Goal: Task Accomplishment & Management: Manage account settings

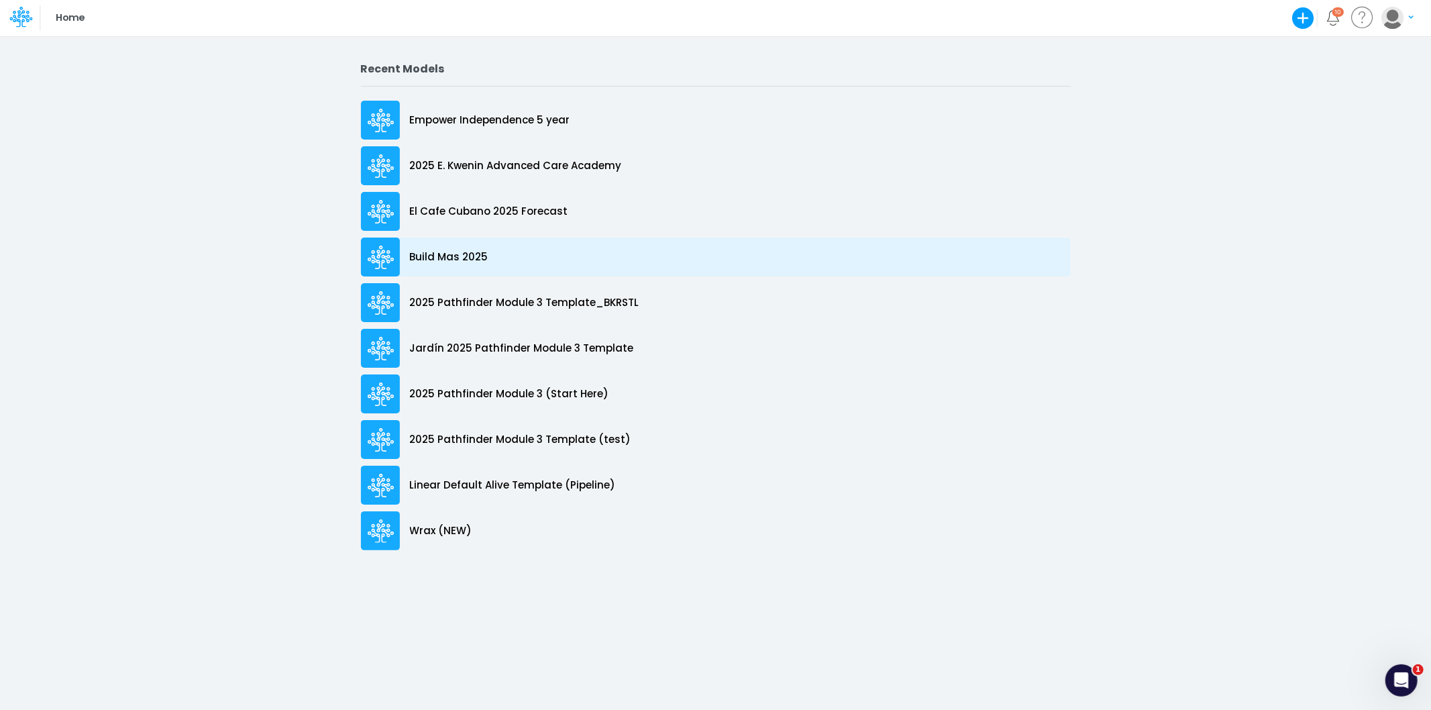
click at [460, 242] on div "Build Mas 2025" at bounding box center [716, 257] width 710 height 39
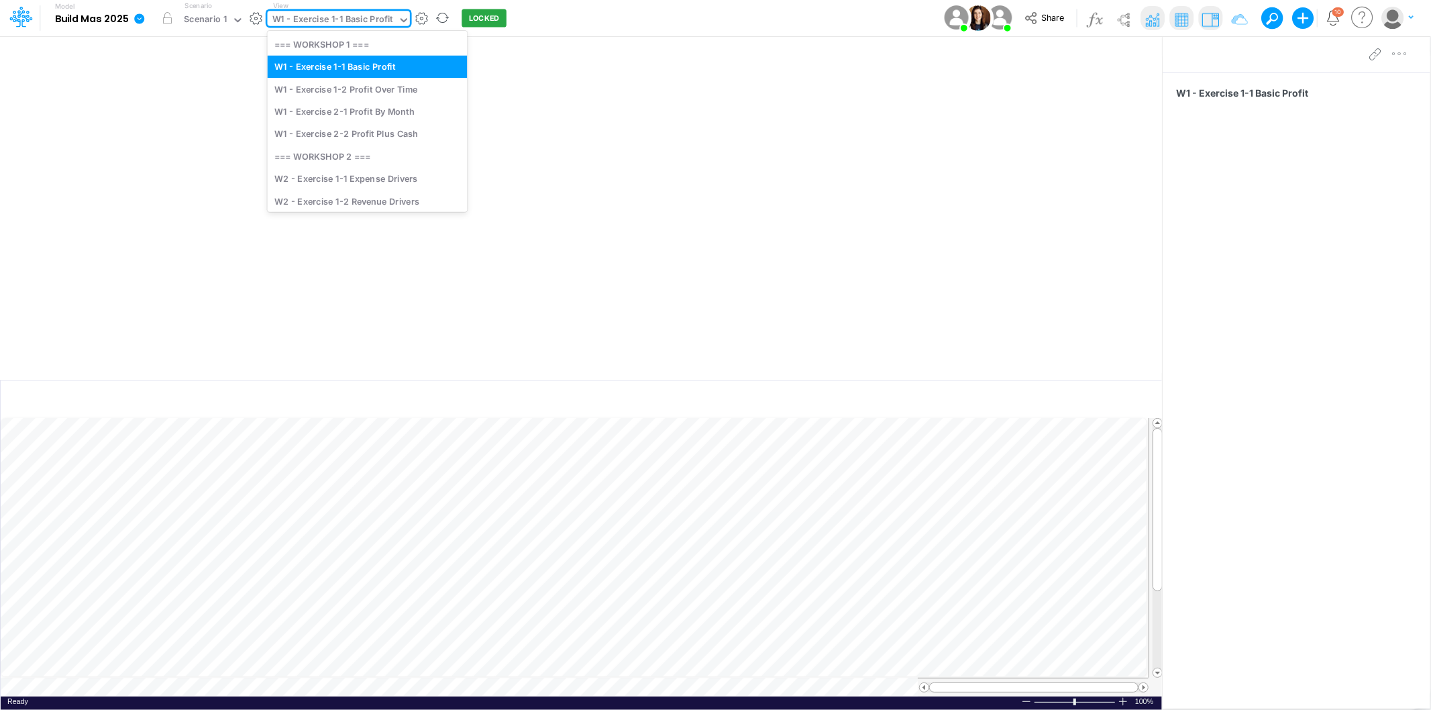
click at [342, 21] on div "W1 - Exercise 1-1 Basic Profit" at bounding box center [332, 20] width 121 height 15
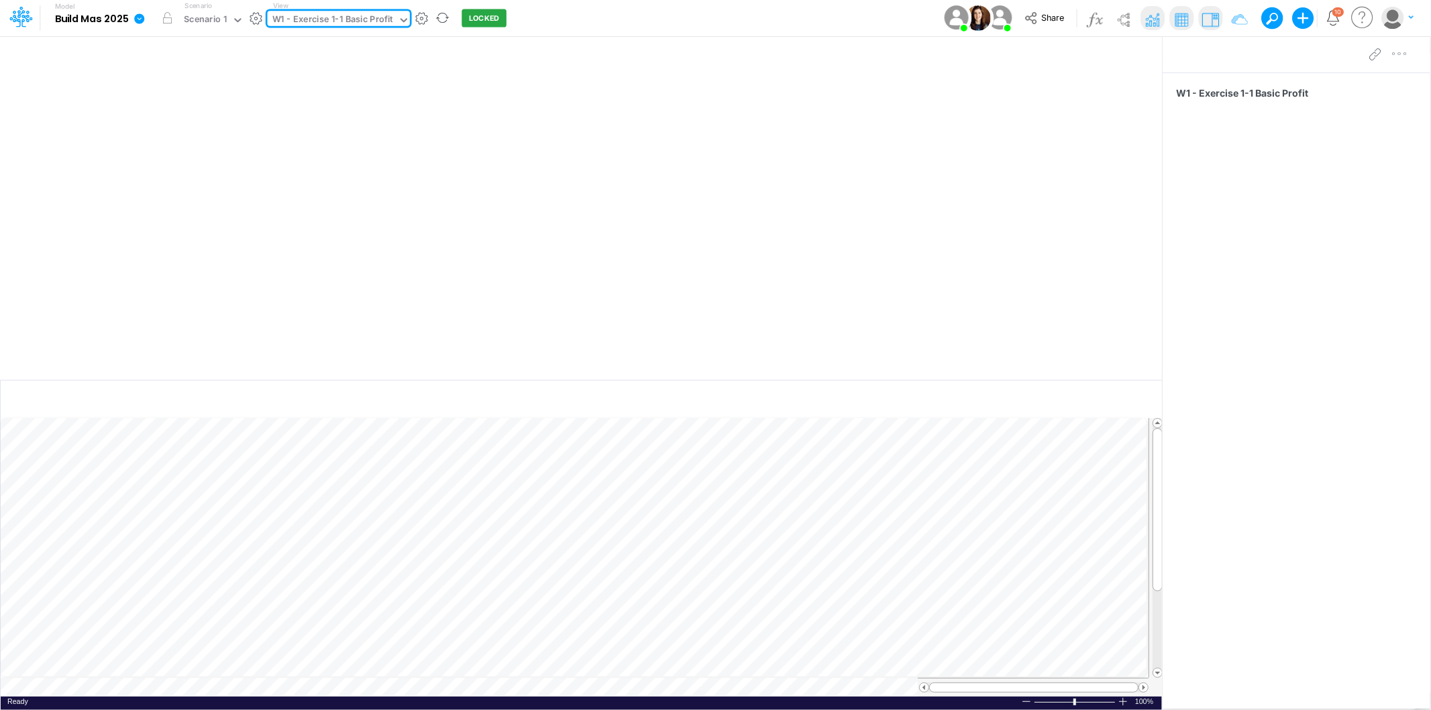
click at [344, 24] on div "W1 - Exercise 1-1 Basic Profit" at bounding box center [332, 20] width 121 height 15
click at [330, 23] on div "W1 - Exercise 1-1 Basic Profit" at bounding box center [332, 20] width 121 height 15
click at [199, 23] on div "Scenario 1" at bounding box center [205, 20] width 43 height 15
click at [203, 25] on div "Scenario 1" at bounding box center [205, 20] width 43 height 15
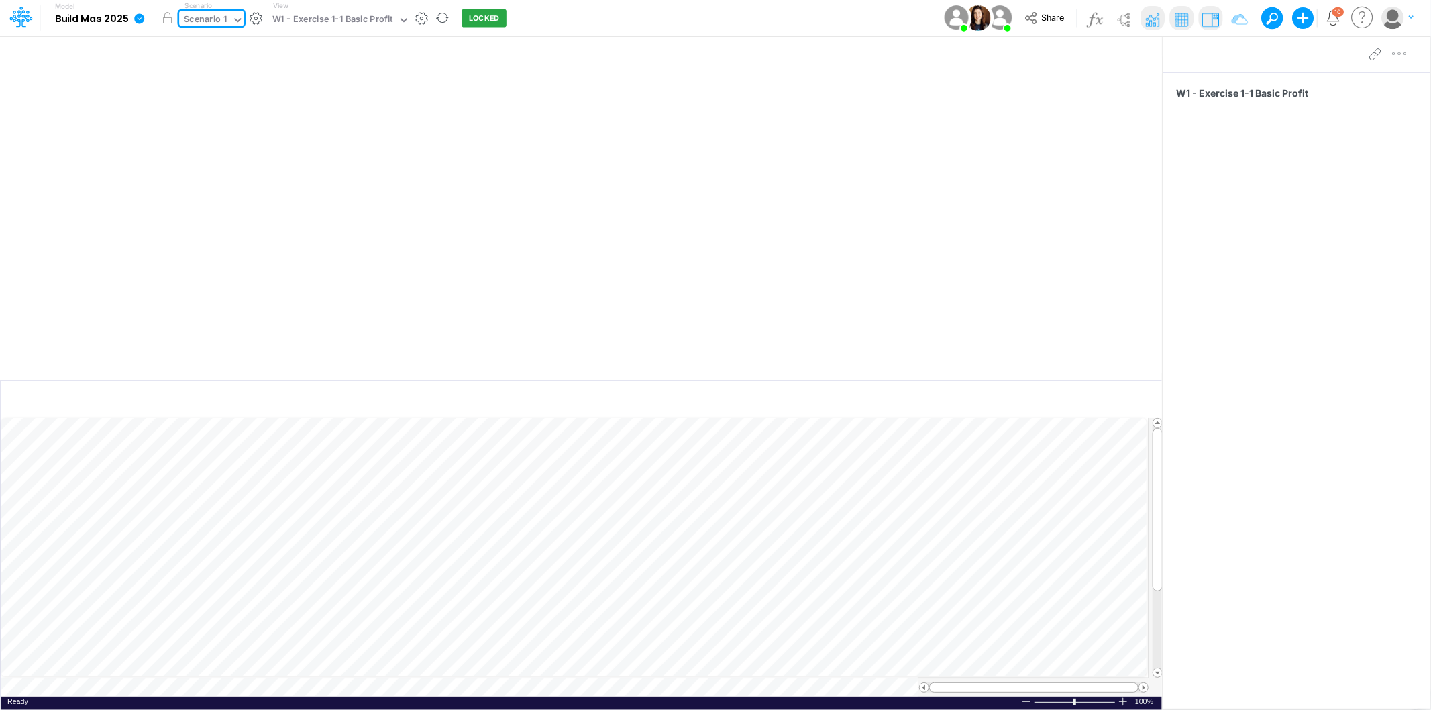
click at [219, 24] on div "Scenario 1" at bounding box center [205, 20] width 43 height 15
click at [230, 70] on div "Scenario 2" at bounding box center [209, 66] width 45 height 13
click at [168, 18] on button "button" at bounding box center [167, 18] width 24 height 24
click at [166, 15] on button "button" at bounding box center [167, 18] width 24 height 24
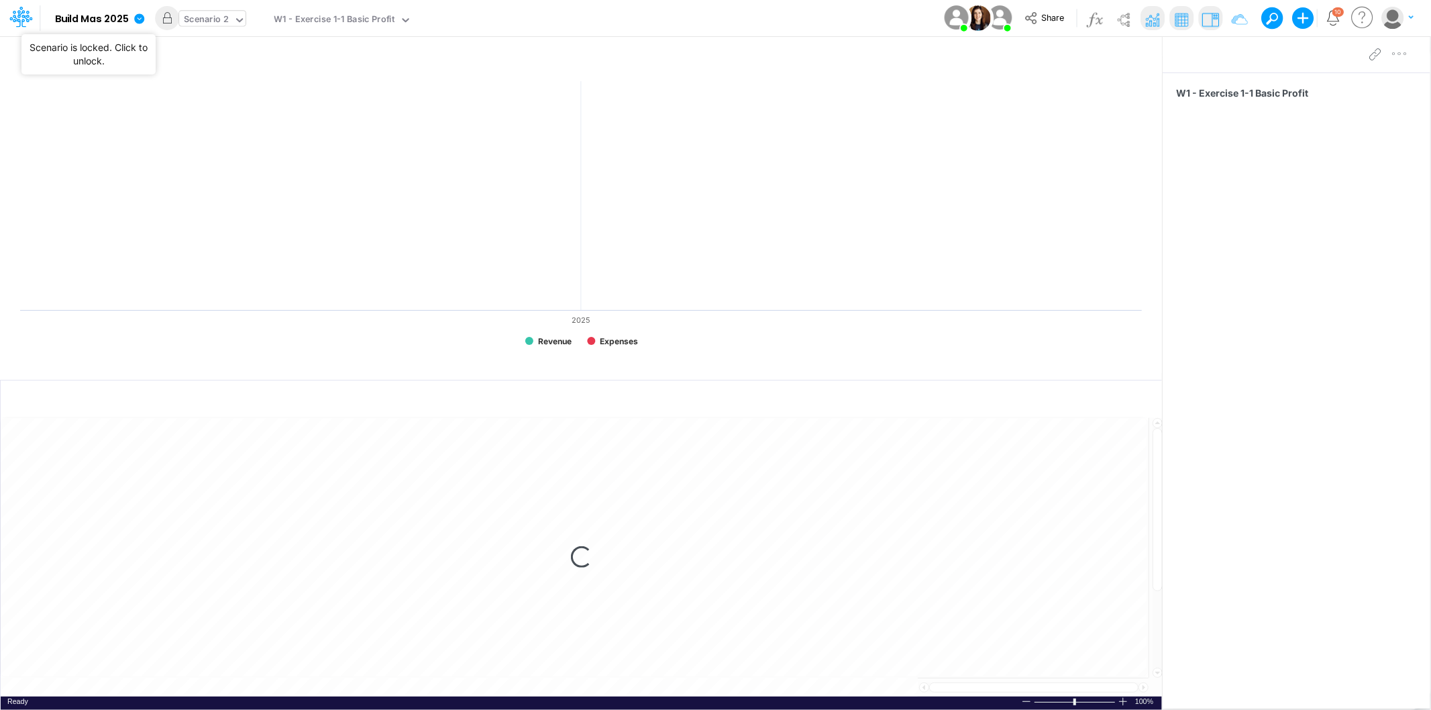
click at [226, 15] on div "Scenario 2" at bounding box center [206, 20] width 45 height 15
click at [213, 50] on div "Scenario 1" at bounding box center [208, 44] width 43 height 13
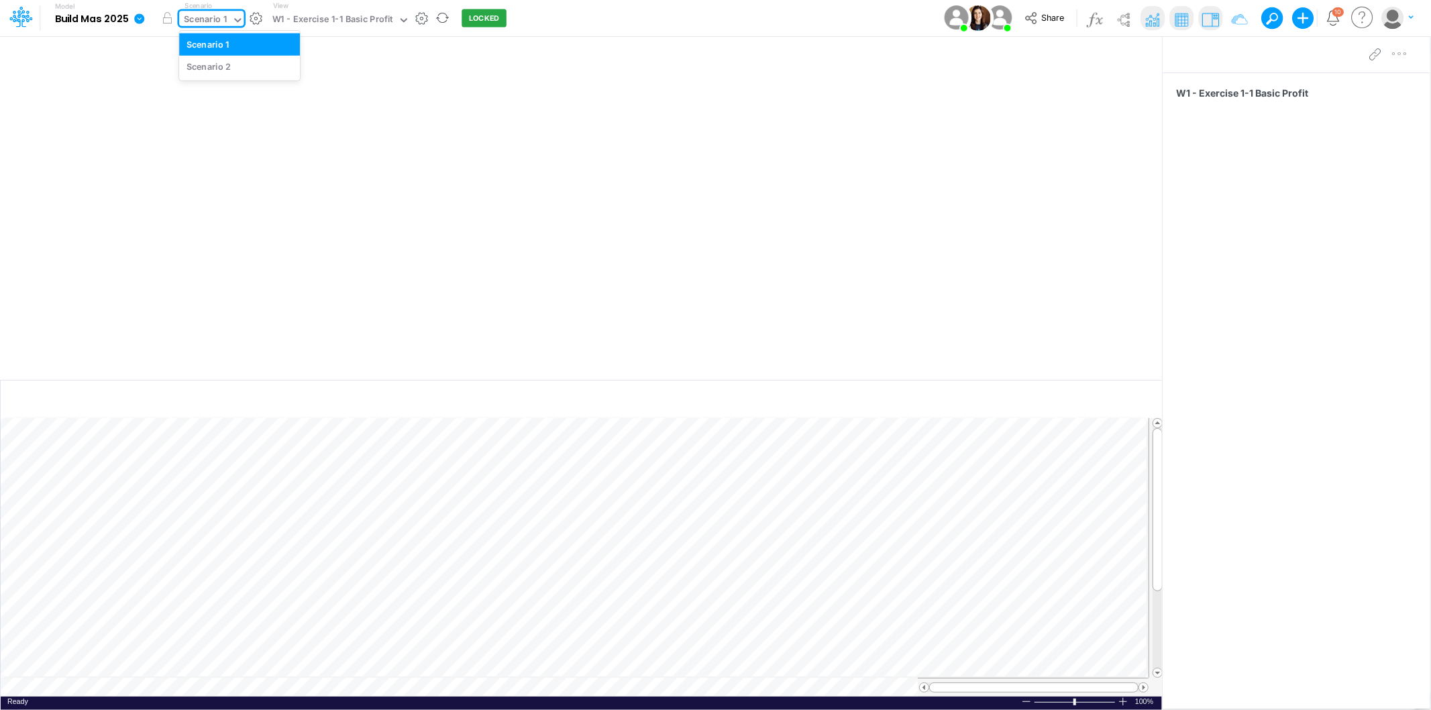
click at [231, 16] on div "Scenario 1" at bounding box center [205, 21] width 52 height 20
click at [226, 71] on div "Scenario 2" at bounding box center [209, 66] width 45 height 13
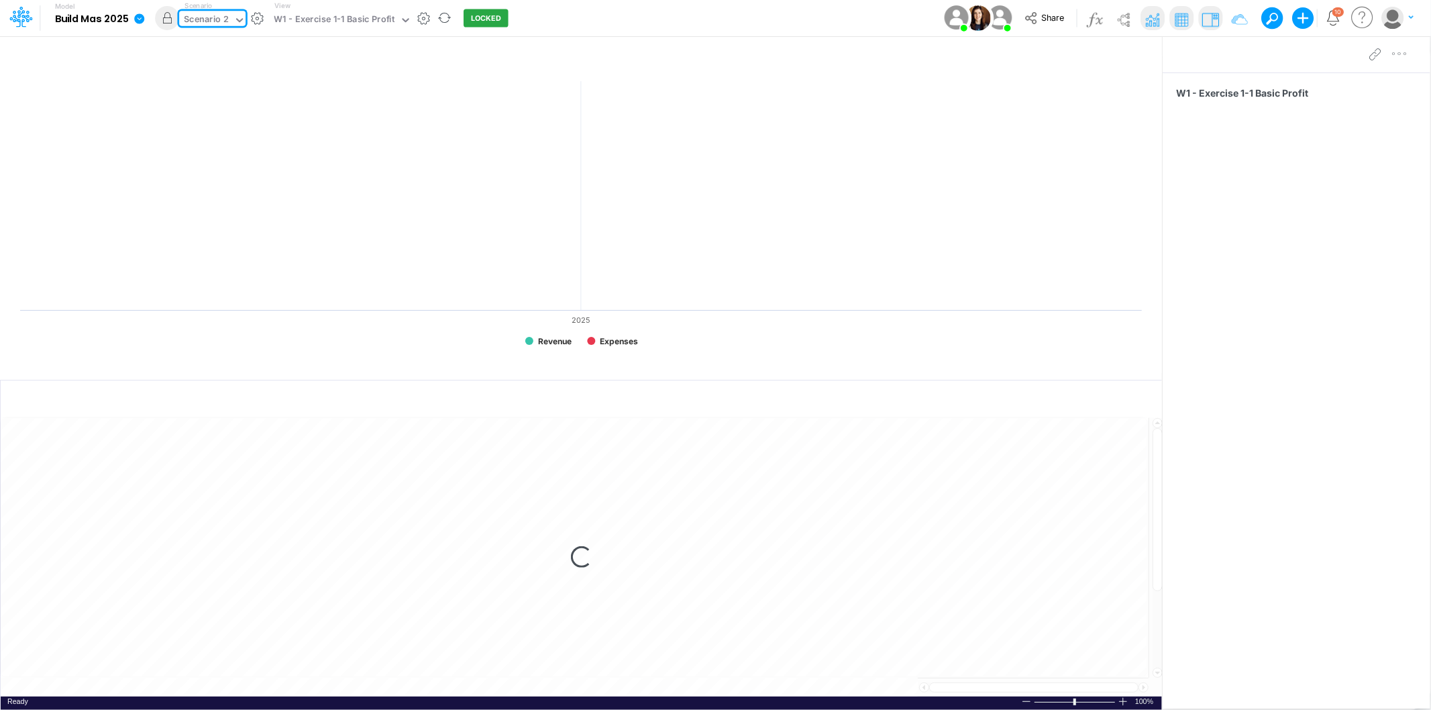
click at [218, 17] on div "Scenario 2" at bounding box center [206, 20] width 45 height 15
click at [218, 47] on div "Scenario 1" at bounding box center [208, 44] width 43 height 13
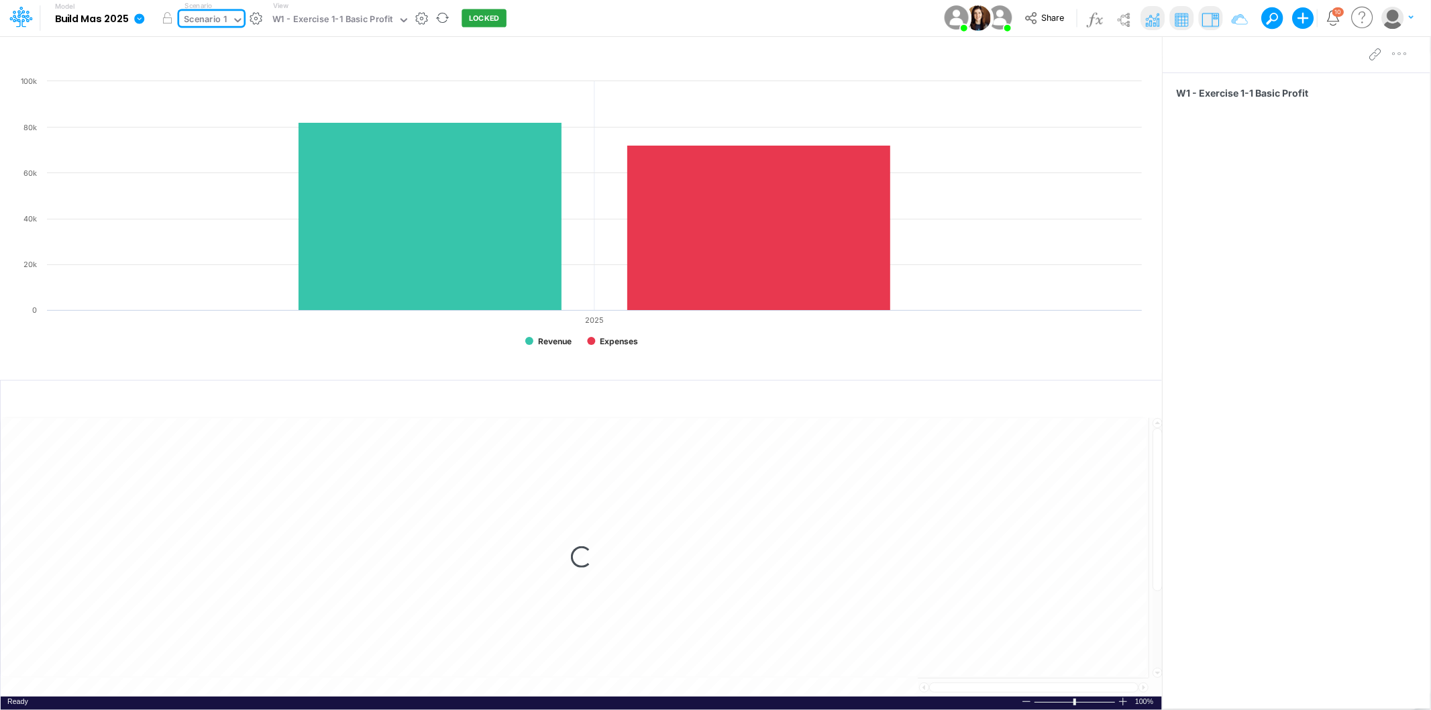
click at [224, 18] on div "Scenario 1" at bounding box center [205, 20] width 43 height 15
click at [223, 20] on div "Scenario 1" at bounding box center [205, 20] width 43 height 15
click at [191, 17] on div "Scenario 1" at bounding box center [205, 20] width 43 height 15
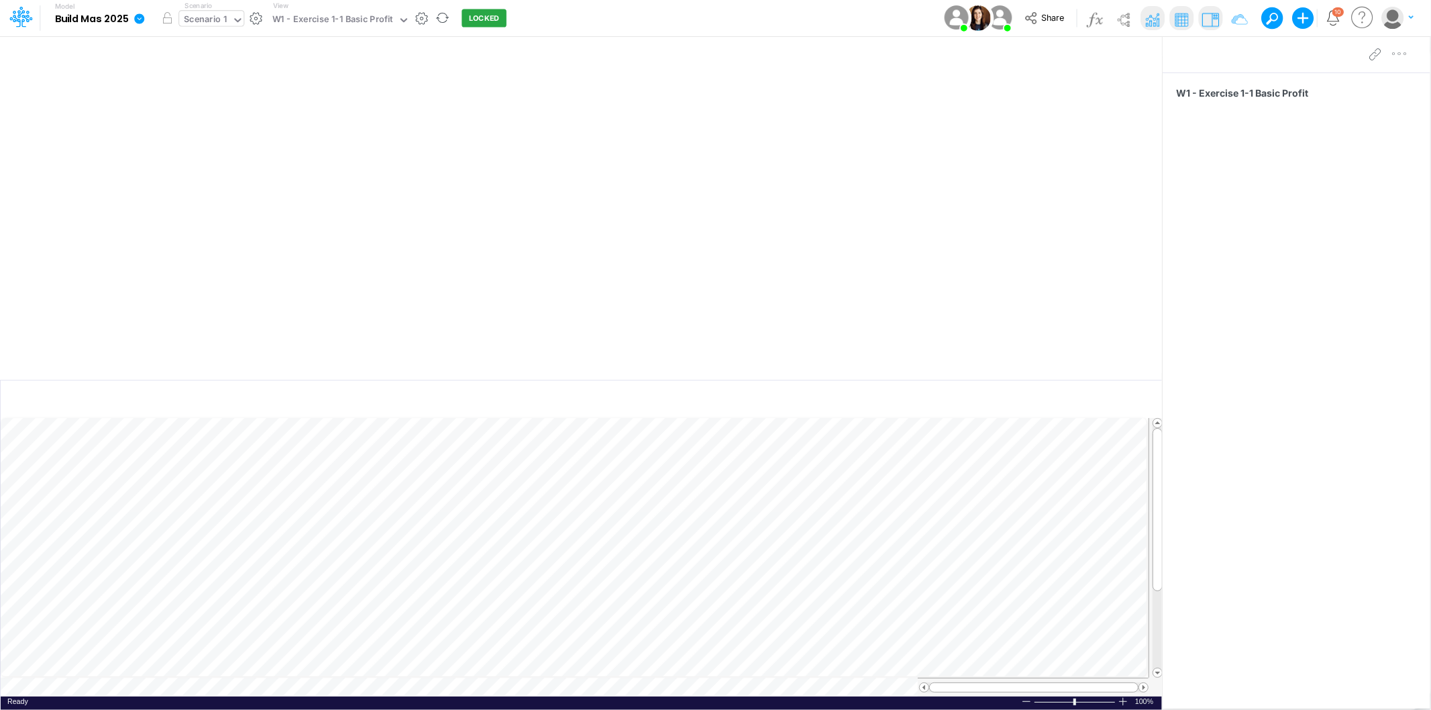
click at [216, 17] on div "Scenario 1" at bounding box center [205, 20] width 43 height 15
click at [232, 68] on div "Scenario 2" at bounding box center [240, 66] width 106 height 13
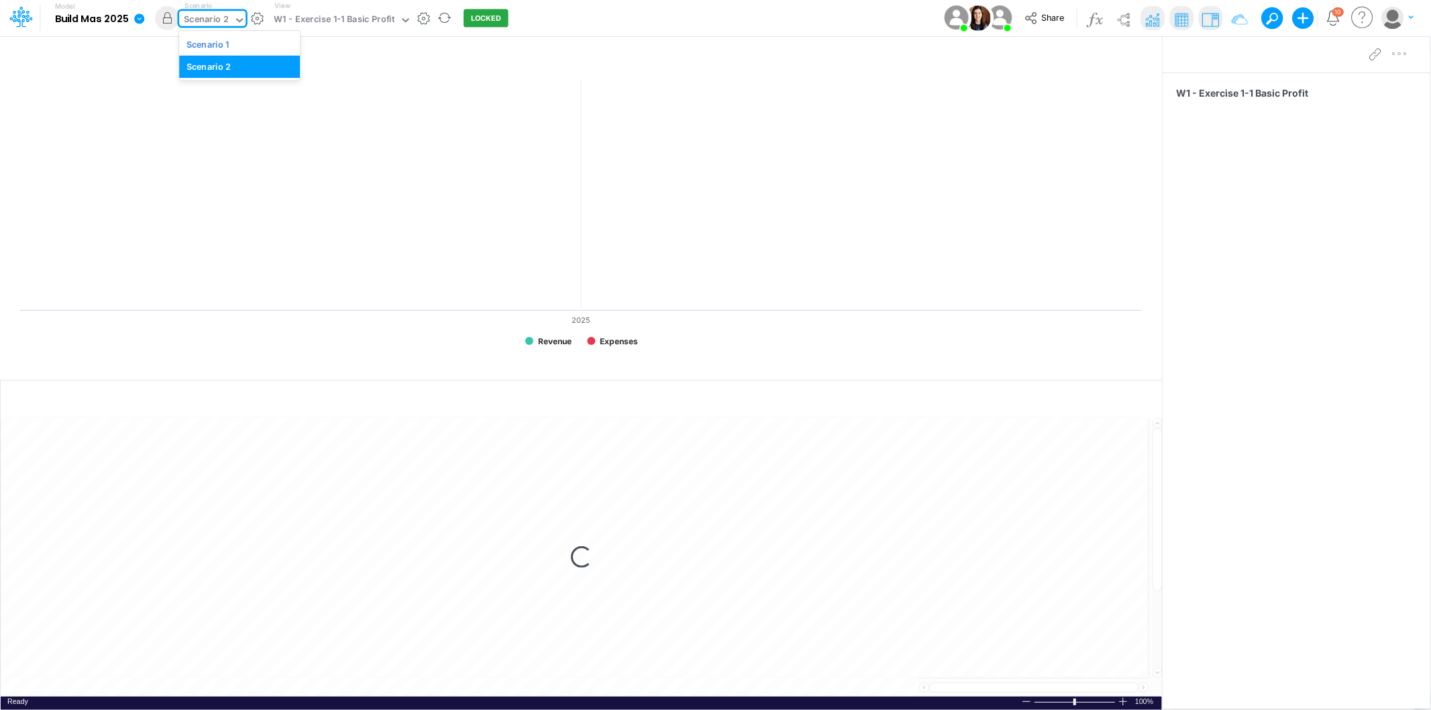
click at [225, 21] on div "Scenario 2" at bounding box center [206, 20] width 45 height 15
click at [217, 48] on div "Scenario 1" at bounding box center [208, 44] width 43 height 13
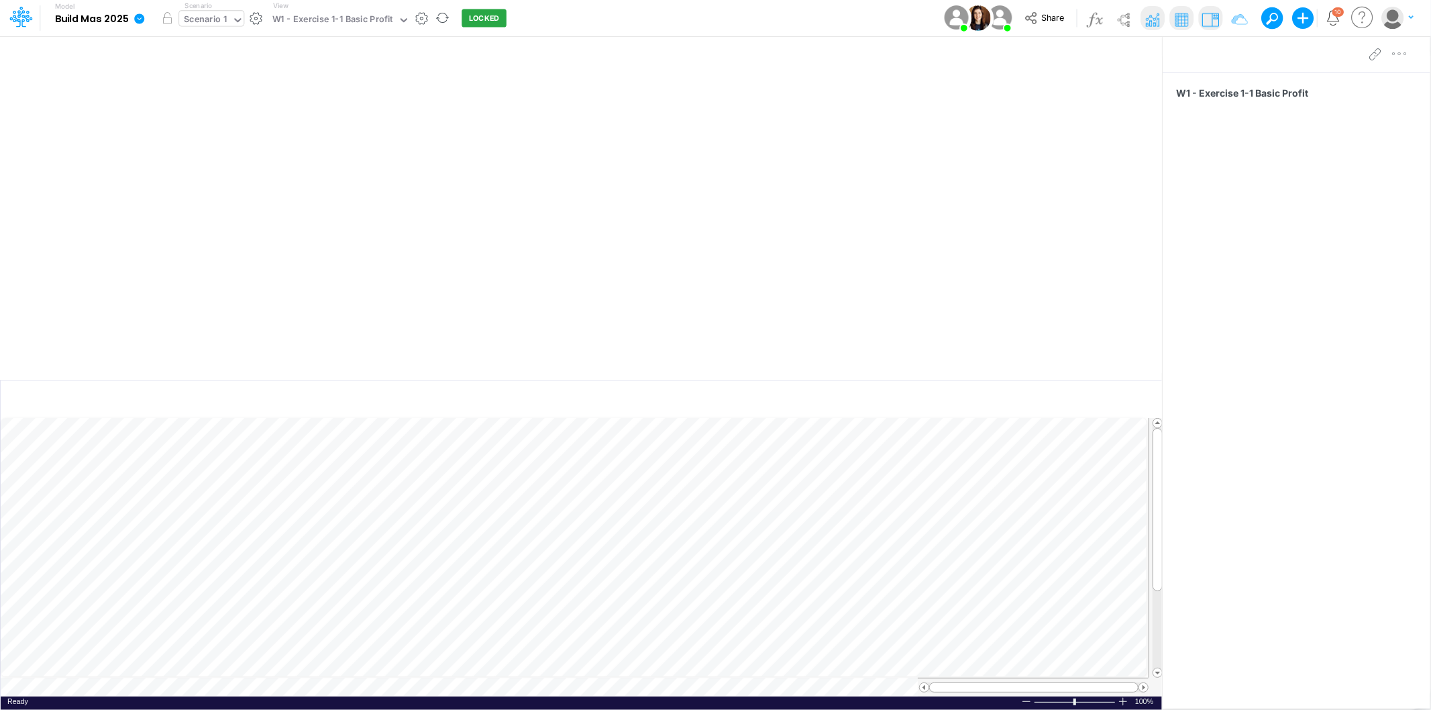
click at [225, 21] on div "Scenario 1" at bounding box center [205, 20] width 43 height 15
click at [223, 66] on div "Scenario 2" at bounding box center [209, 66] width 45 height 13
click at [172, 20] on button "button" at bounding box center [167, 18] width 24 height 24
drag, startPoint x: 212, startPoint y: 15, endPoint x: 211, endPoint y: 25, distance: 9.5
click at [211, 15] on div "Scenario 2" at bounding box center [206, 20] width 45 height 15
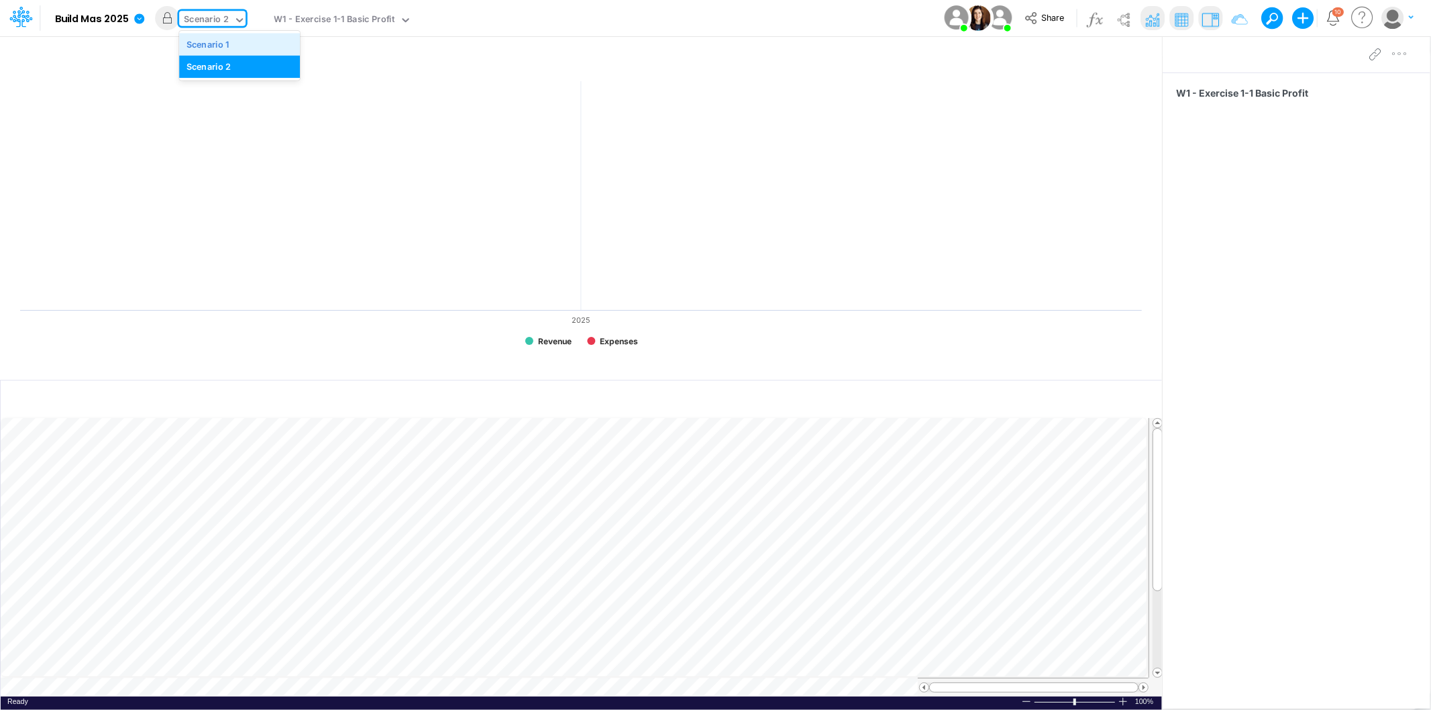
click at [217, 39] on div "Scenario 1" at bounding box center [208, 44] width 43 height 13
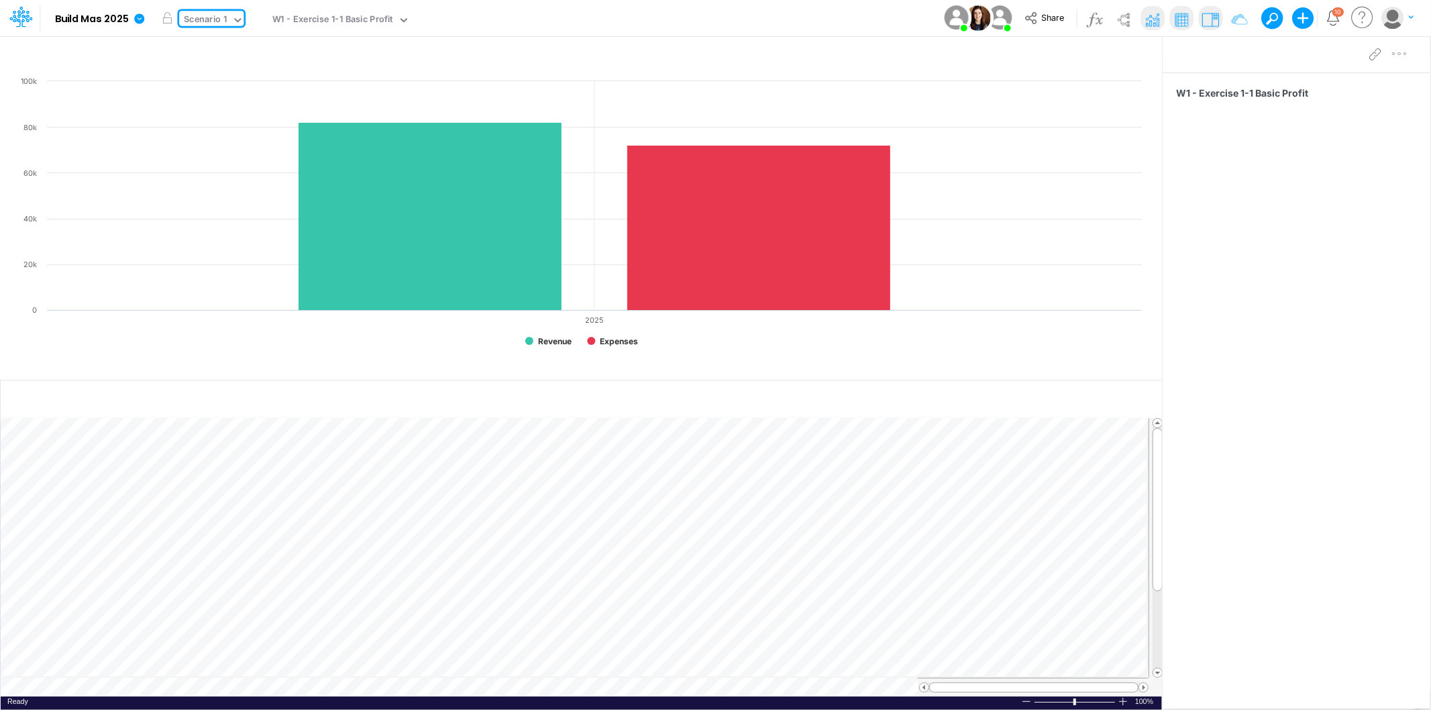
click at [211, 22] on div "Scenario 1" at bounding box center [205, 20] width 43 height 15
click at [213, 69] on div "Scenario 2" at bounding box center [209, 66] width 45 height 13
click at [224, 21] on div "Scenario 2" at bounding box center [206, 20] width 45 height 15
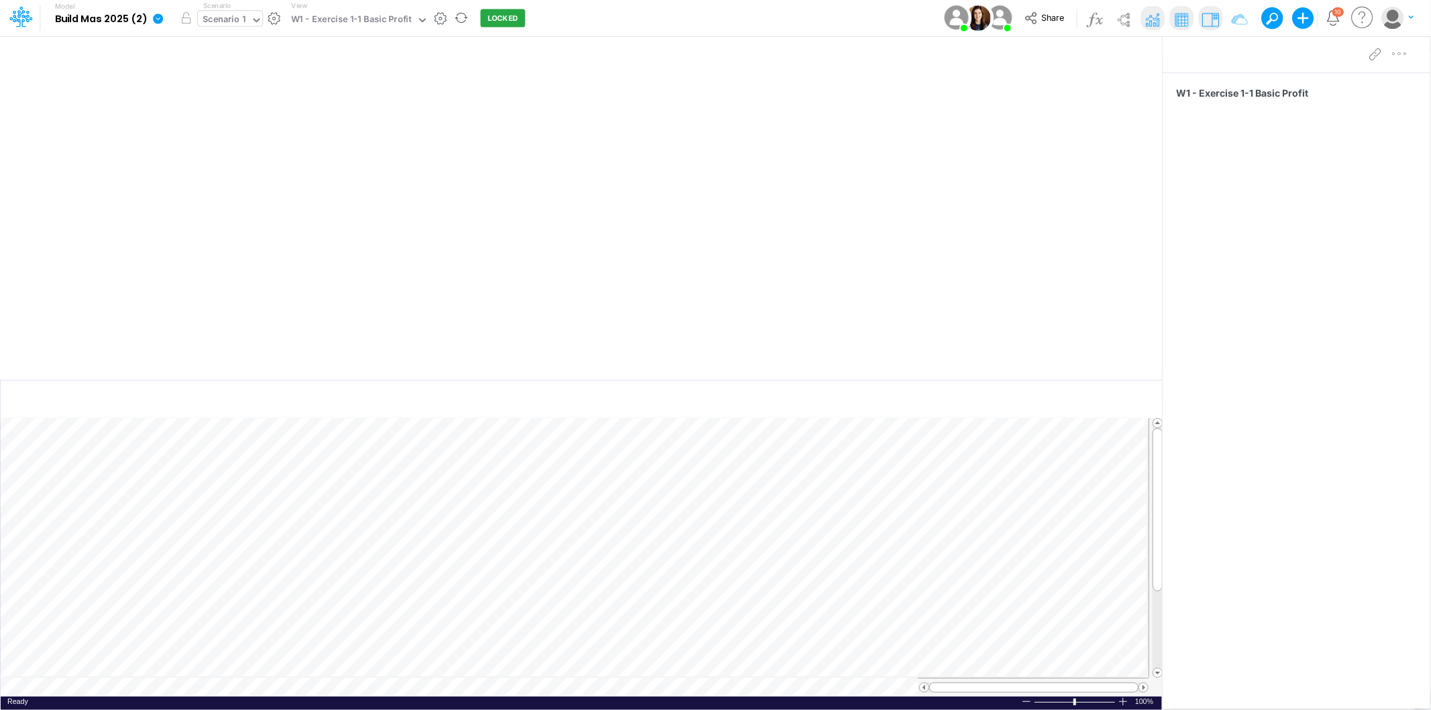
click at [227, 20] on div "Scenario 1" at bounding box center [224, 20] width 43 height 15
click at [244, 15] on div "Scenario 1" at bounding box center [224, 21] width 52 height 20
click at [234, 21] on icon at bounding box center [238, 20] width 12 height 12
click at [232, 68] on div "Scenario 2" at bounding box center [240, 66] width 106 height 13
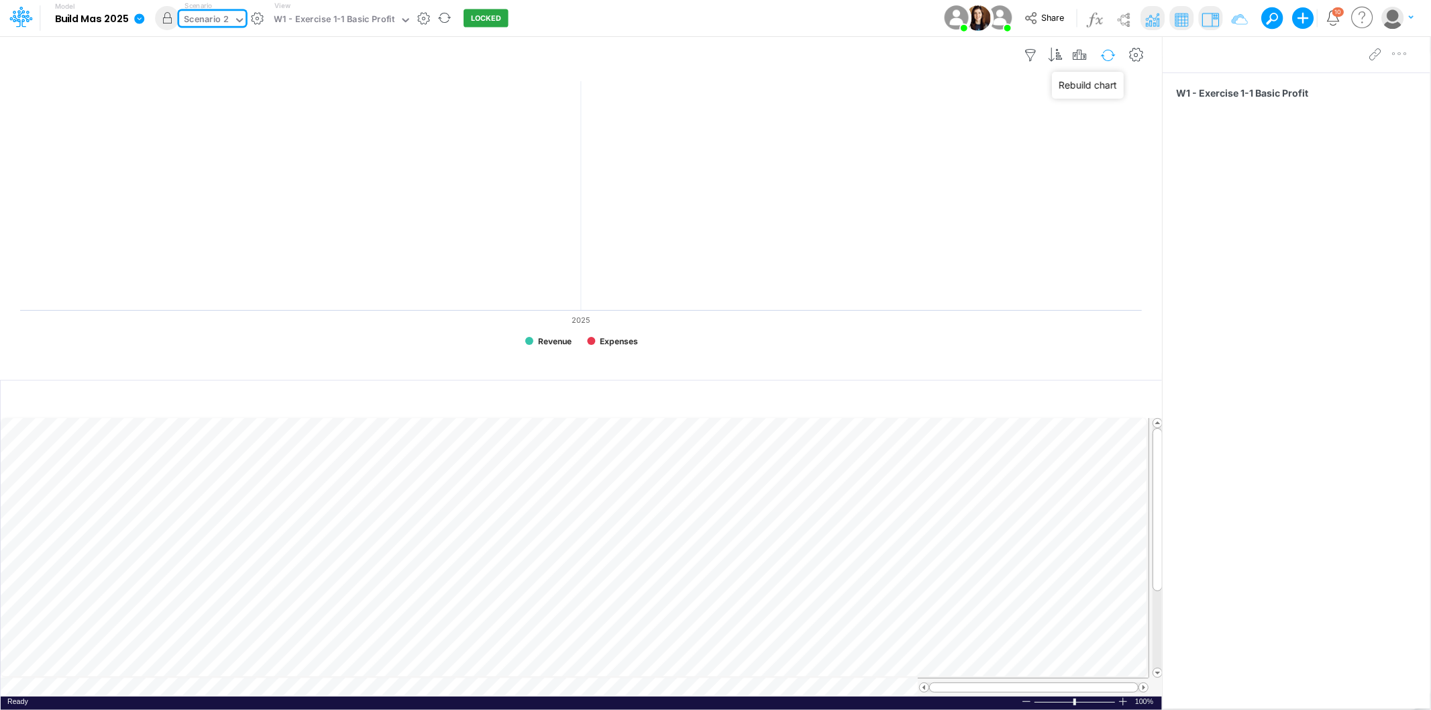
click at [1117, 50] on button "button" at bounding box center [1109, 55] width 32 height 23
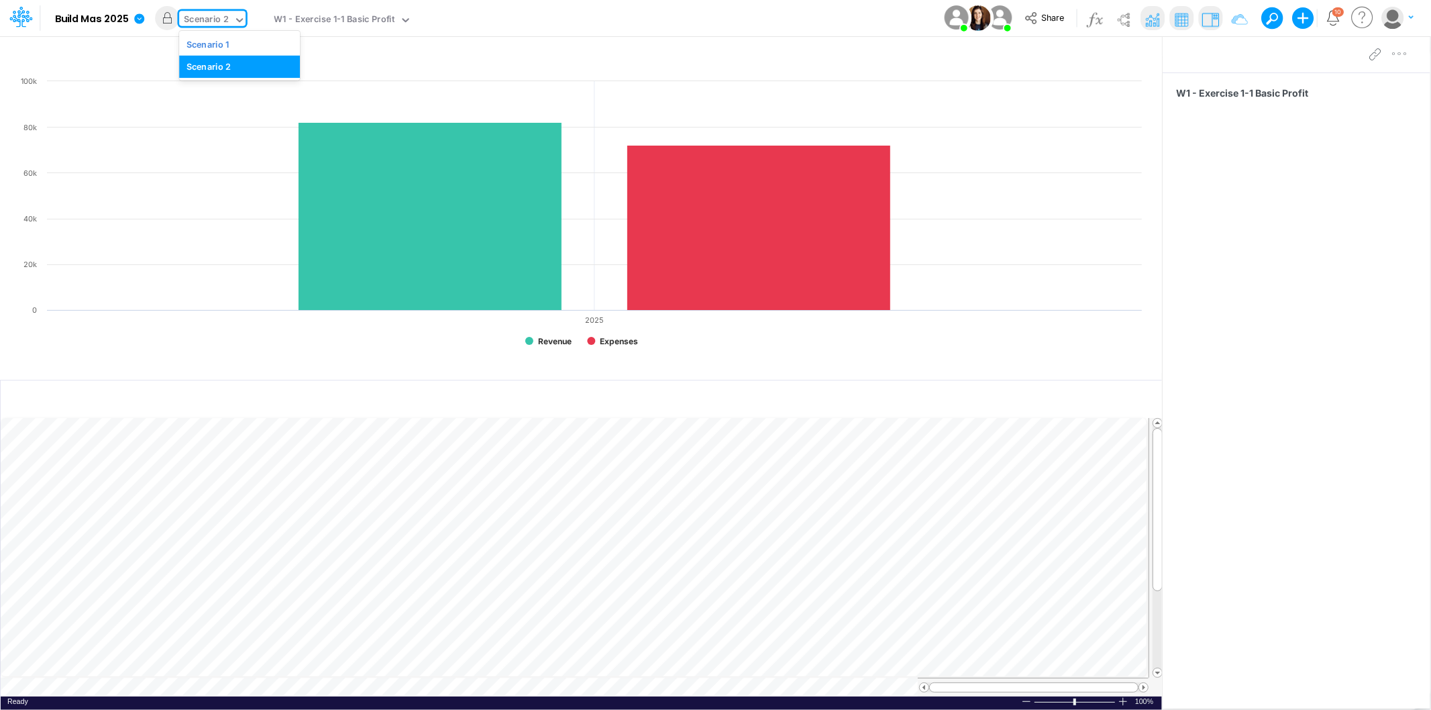
click at [215, 21] on div "Scenario 2" at bounding box center [206, 20] width 45 height 15
click at [222, 42] on div "Scenario 1" at bounding box center [208, 44] width 43 height 13
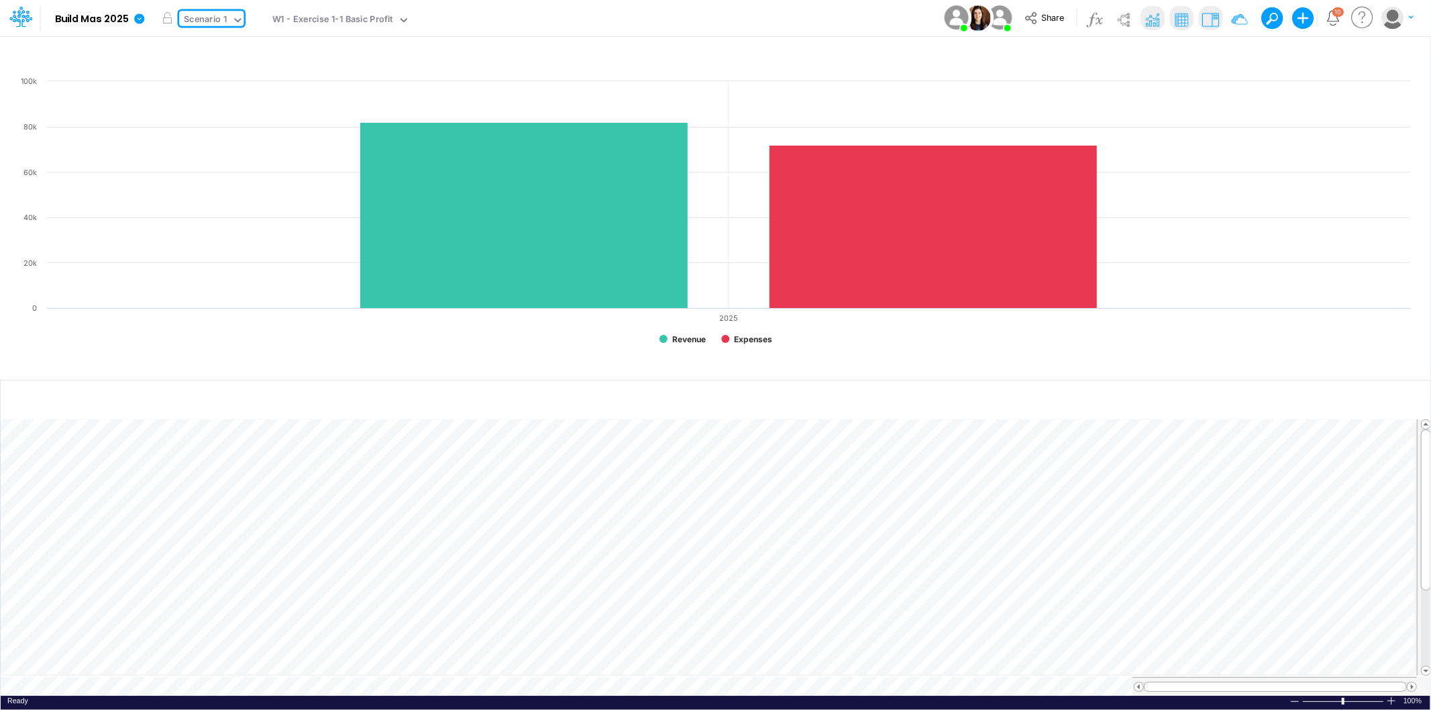
click at [198, 20] on div "Scenario 1" at bounding box center [205, 20] width 43 height 15
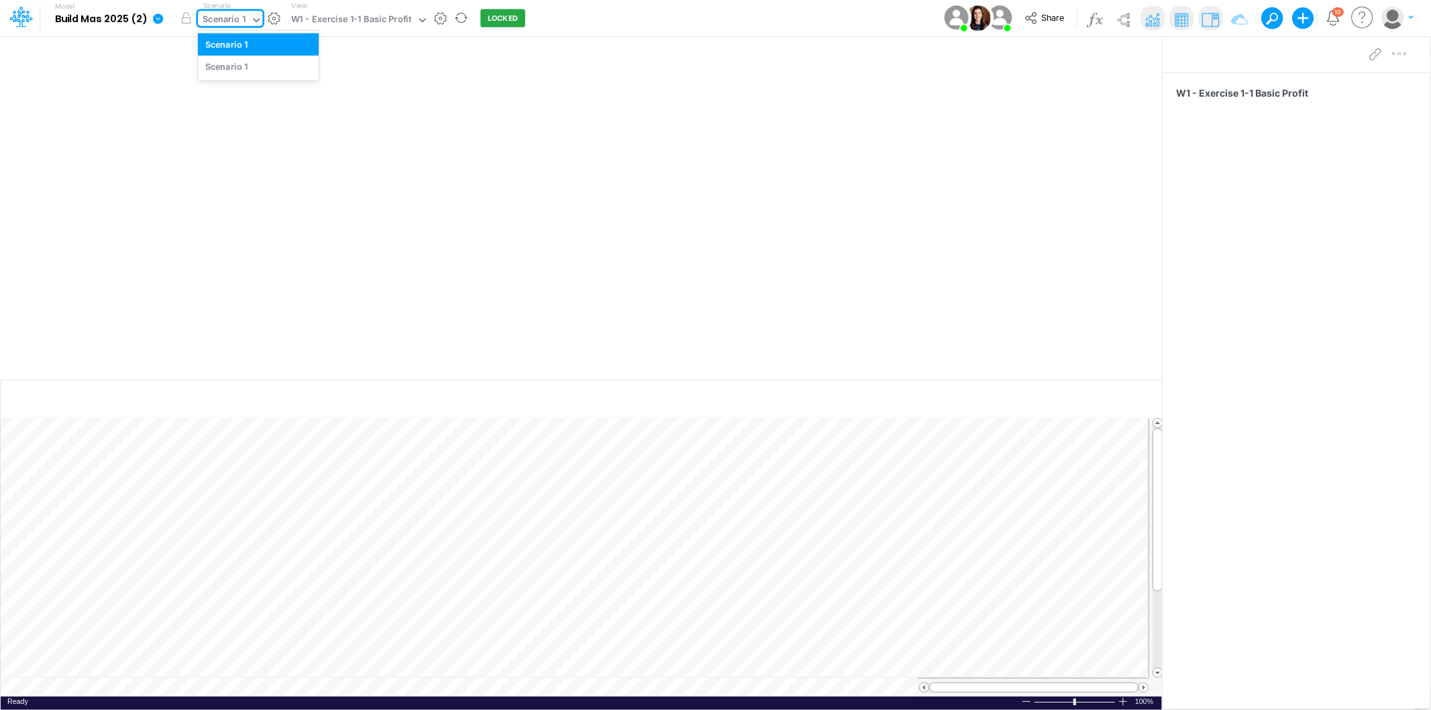
click at [244, 15] on div "Scenario 1" at bounding box center [224, 21] width 52 height 20
click at [237, 58] on div "Scenario 1" at bounding box center [258, 67] width 121 height 22
click at [235, 21] on div "Scenario 1" at bounding box center [224, 20] width 43 height 15
click at [246, 48] on div "Scenario 1" at bounding box center [226, 44] width 43 height 13
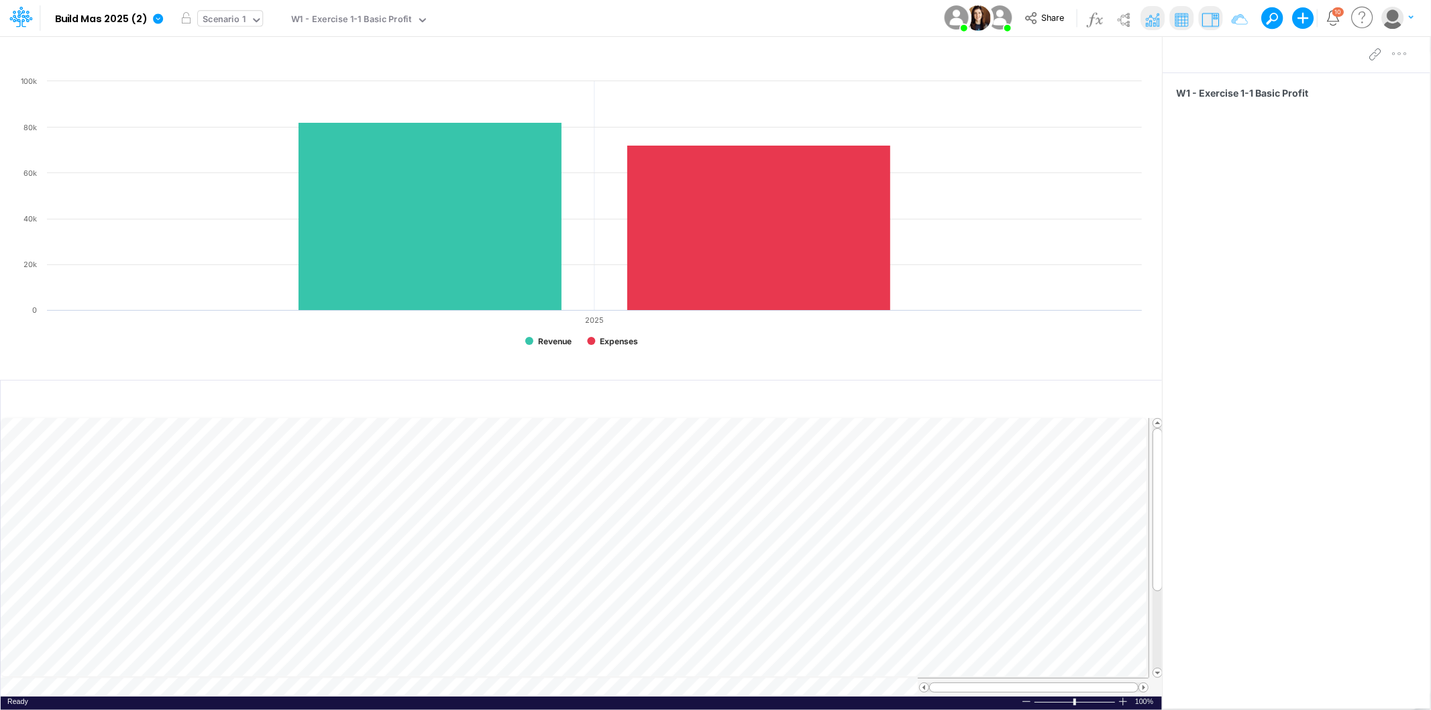
click at [233, 22] on div "Scenario 1" at bounding box center [224, 20] width 43 height 15
click at [232, 21] on div "Scenario 1" at bounding box center [224, 20] width 43 height 15
click at [273, 21] on button "button" at bounding box center [275, 18] width 14 height 14
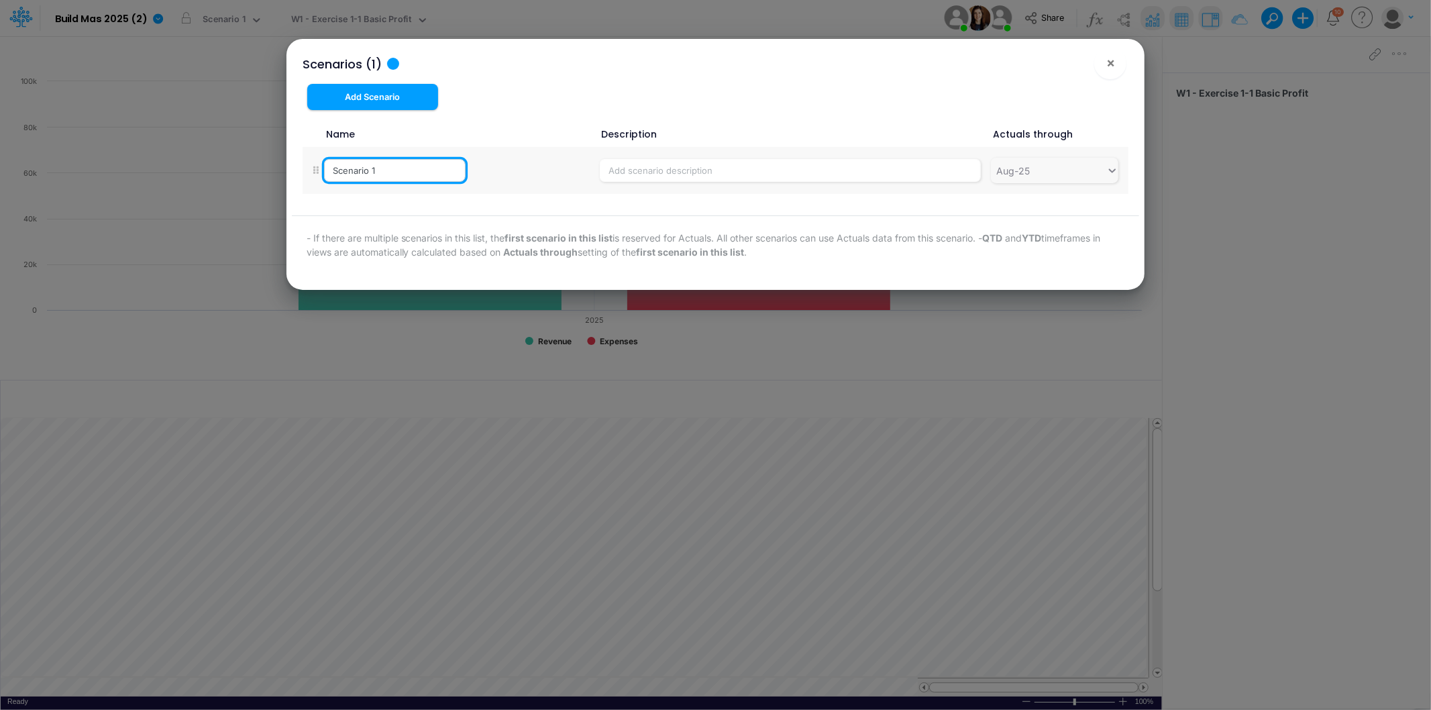
drag, startPoint x: 405, startPoint y: 172, endPoint x: 370, endPoint y: 172, distance: 34.2
click at [370, 172] on input "Scenario 1" at bounding box center [395, 170] width 142 height 23
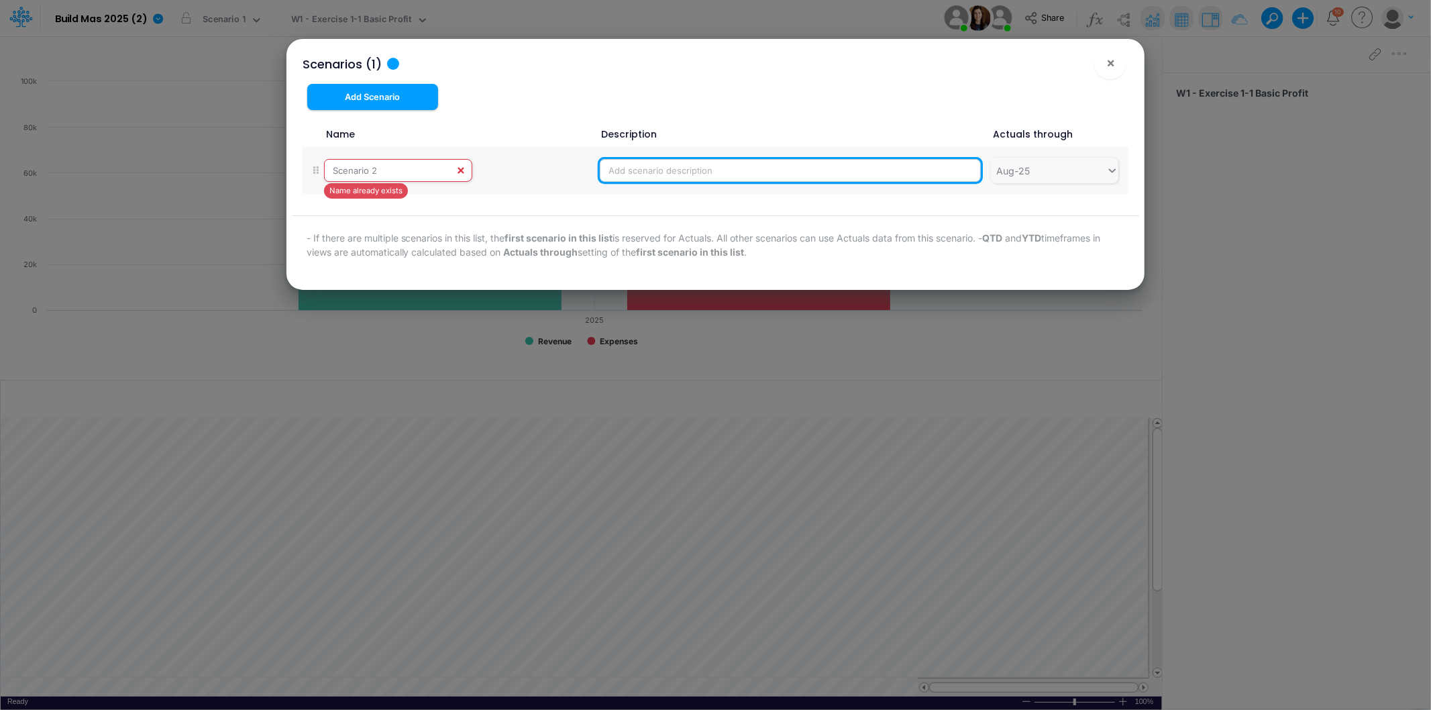
type input "Scenario 1"
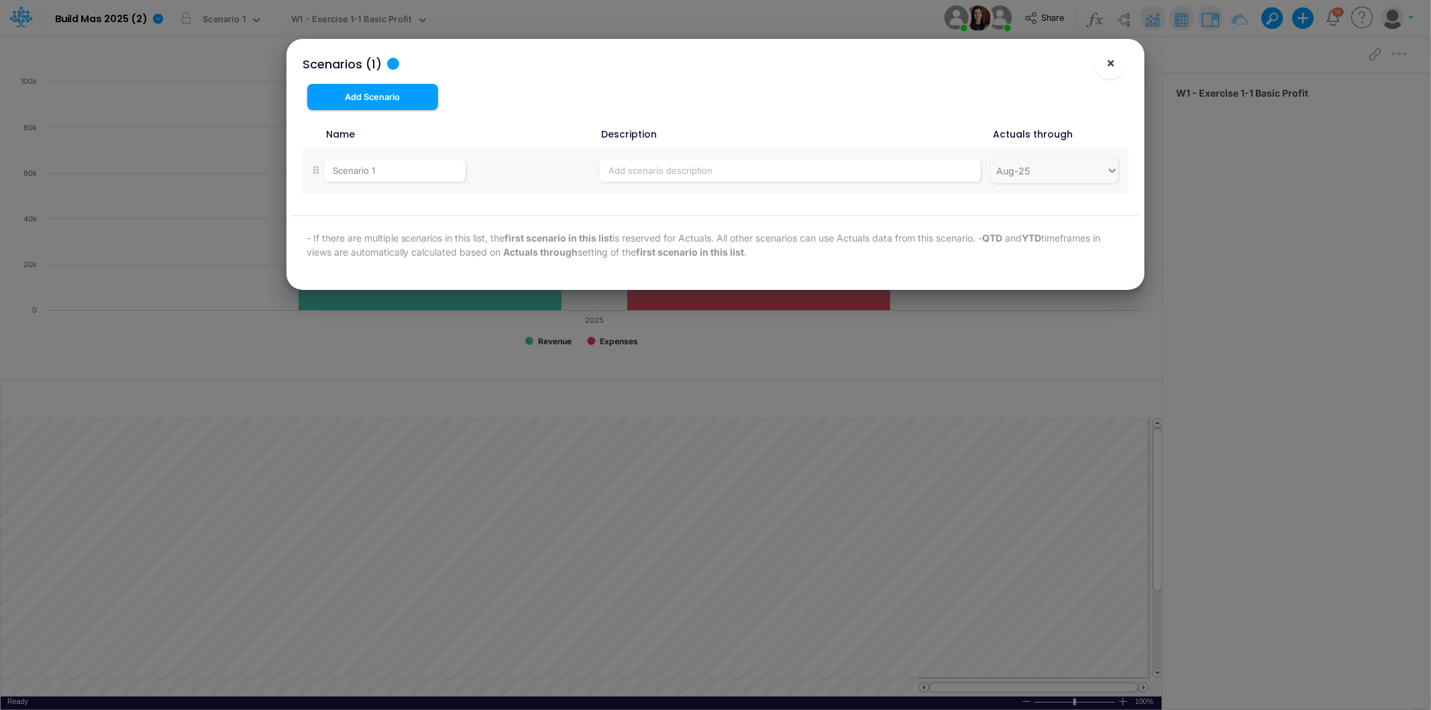
click at [1111, 59] on span "×" at bounding box center [1111, 62] width 9 height 16
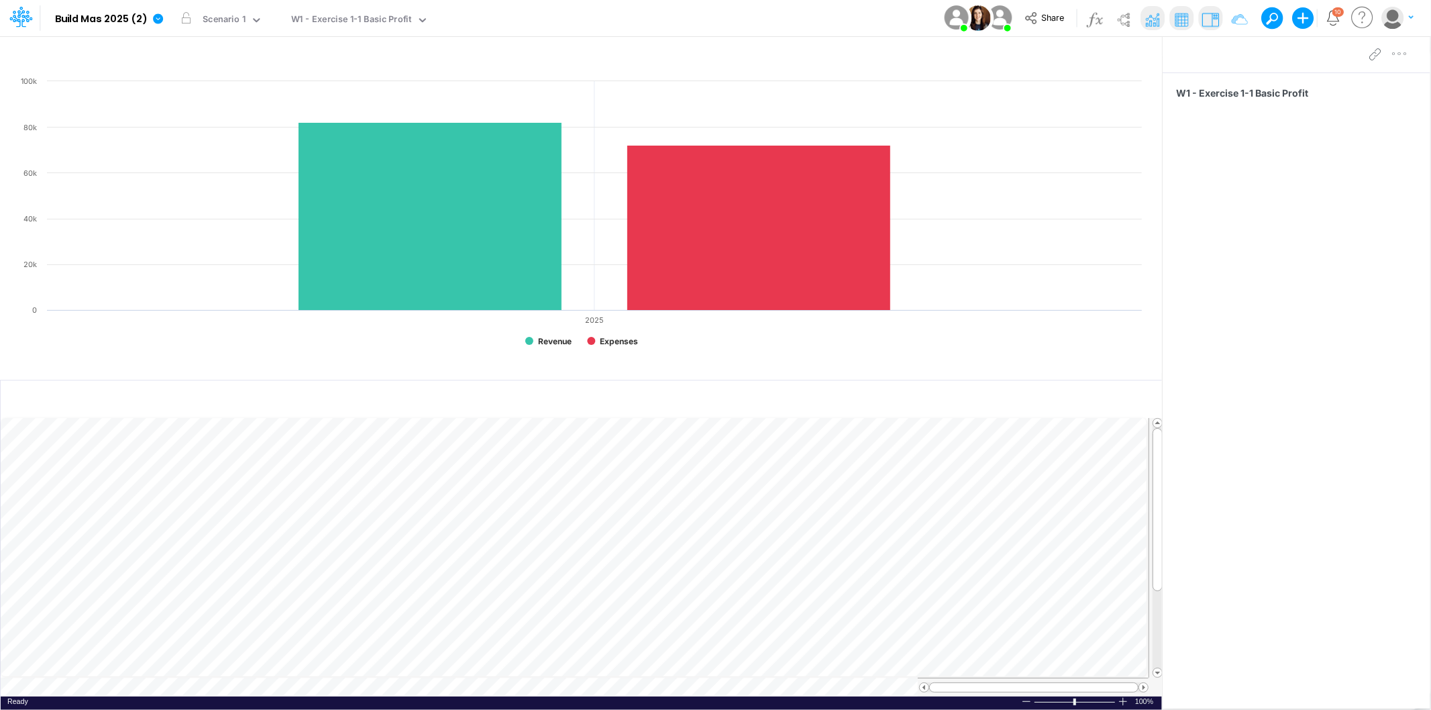
click at [625, 21] on div "Model Build Mas 2025 (2) Edit model settings Duplicate Import QuickBooks QuickB…" at bounding box center [716, 18] width 1289 height 36
click at [1211, 23] on img at bounding box center [1210, 19] width 21 height 21
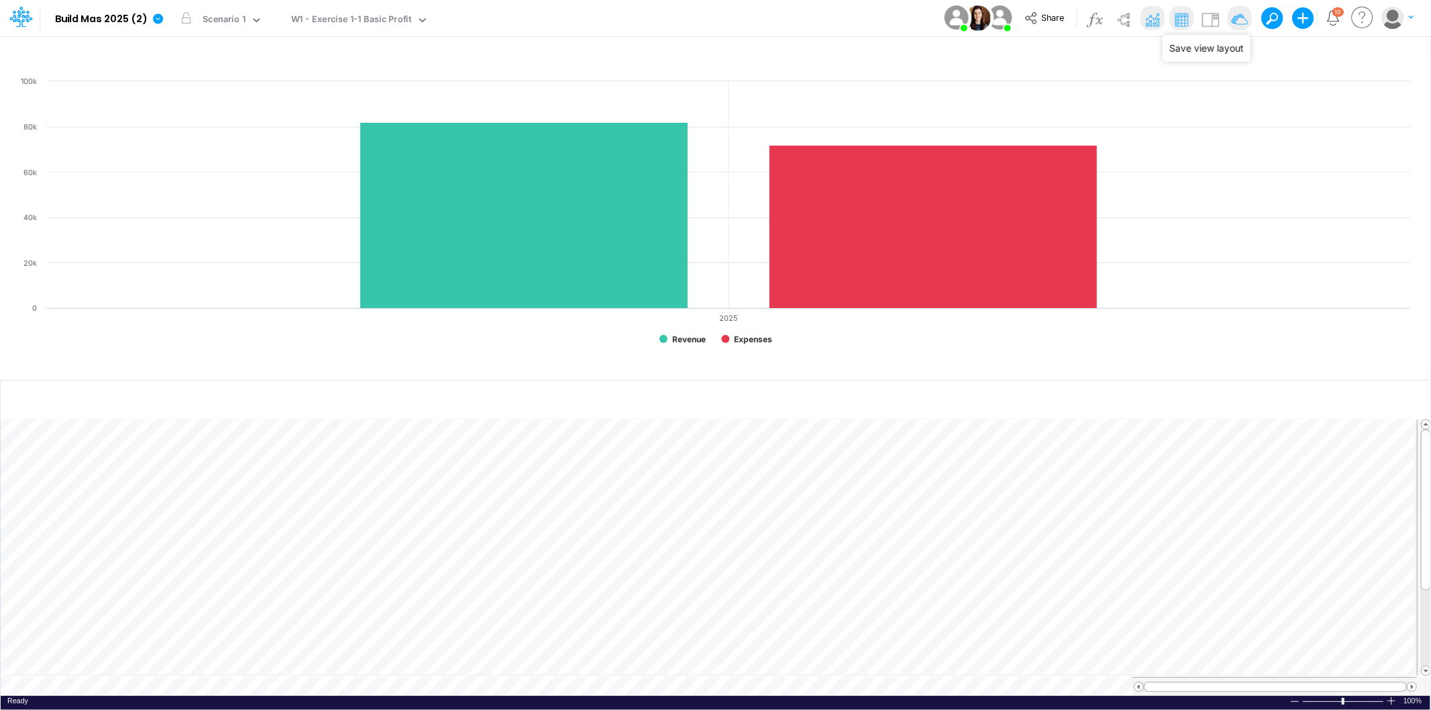
click at [1246, 20] on img at bounding box center [1239, 19] width 21 height 21
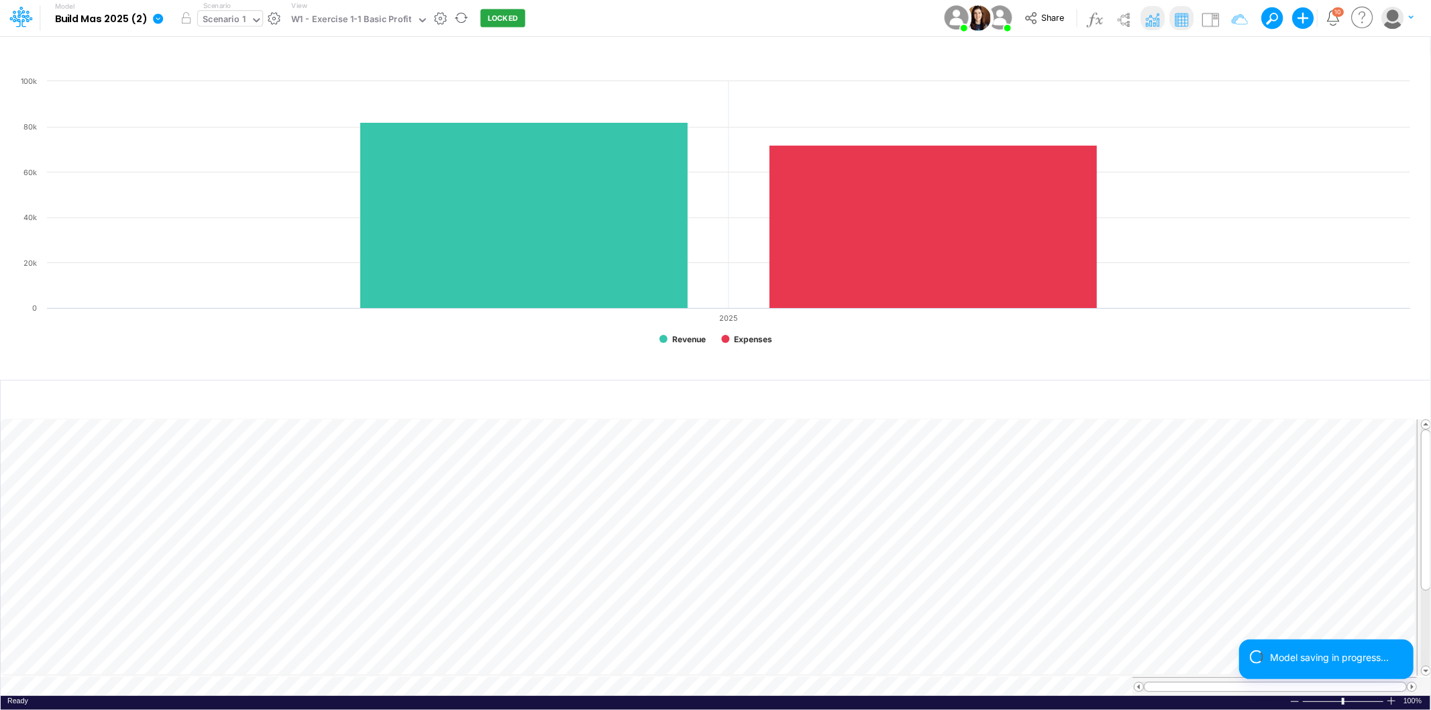
click at [236, 23] on div "Scenario 1" at bounding box center [224, 20] width 43 height 15
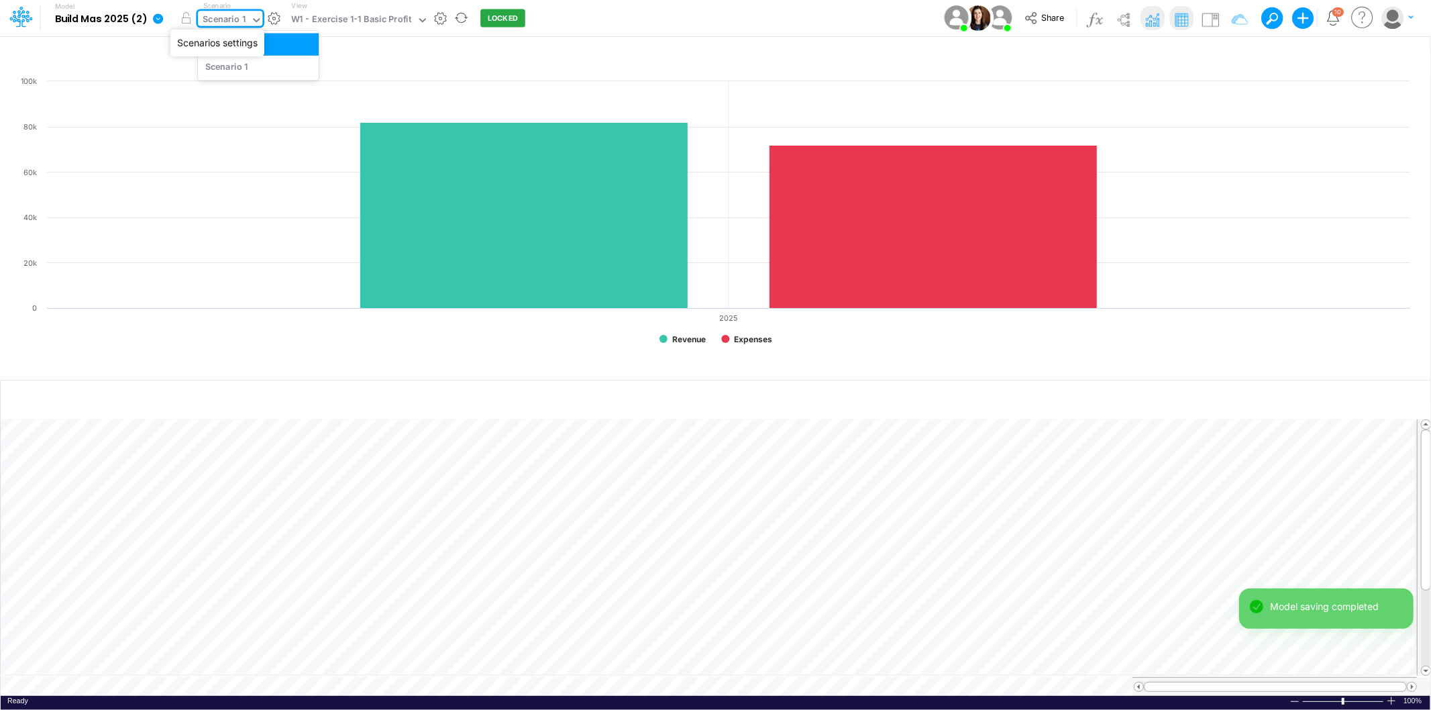
click at [273, 13] on button "button" at bounding box center [275, 18] width 14 height 14
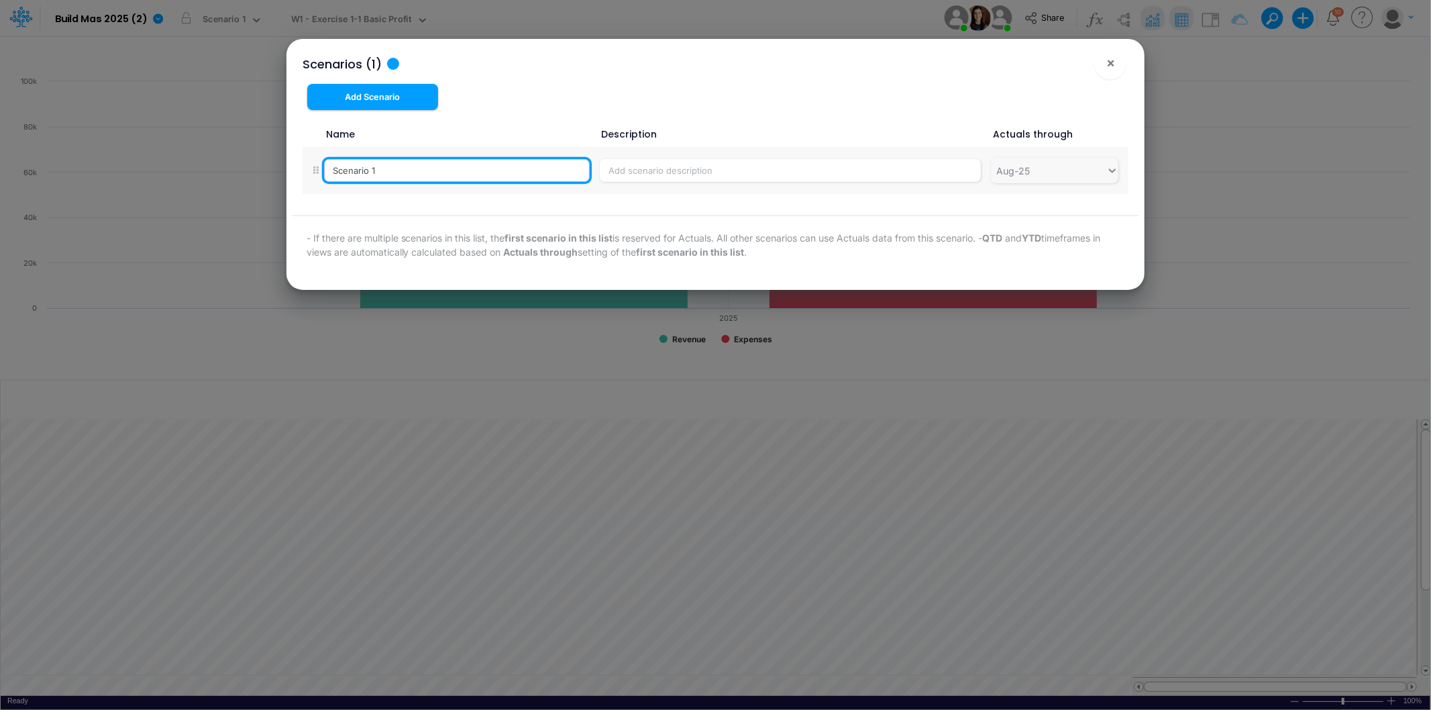
click at [468, 178] on div "Scenario 1" at bounding box center [457, 170] width 266 height 23
click at [401, 170] on input "Scenario 1" at bounding box center [395, 170] width 142 height 23
type input "Scenario 1"
click at [1122, 60] on button "×" at bounding box center [1111, 63] width 32 height 32
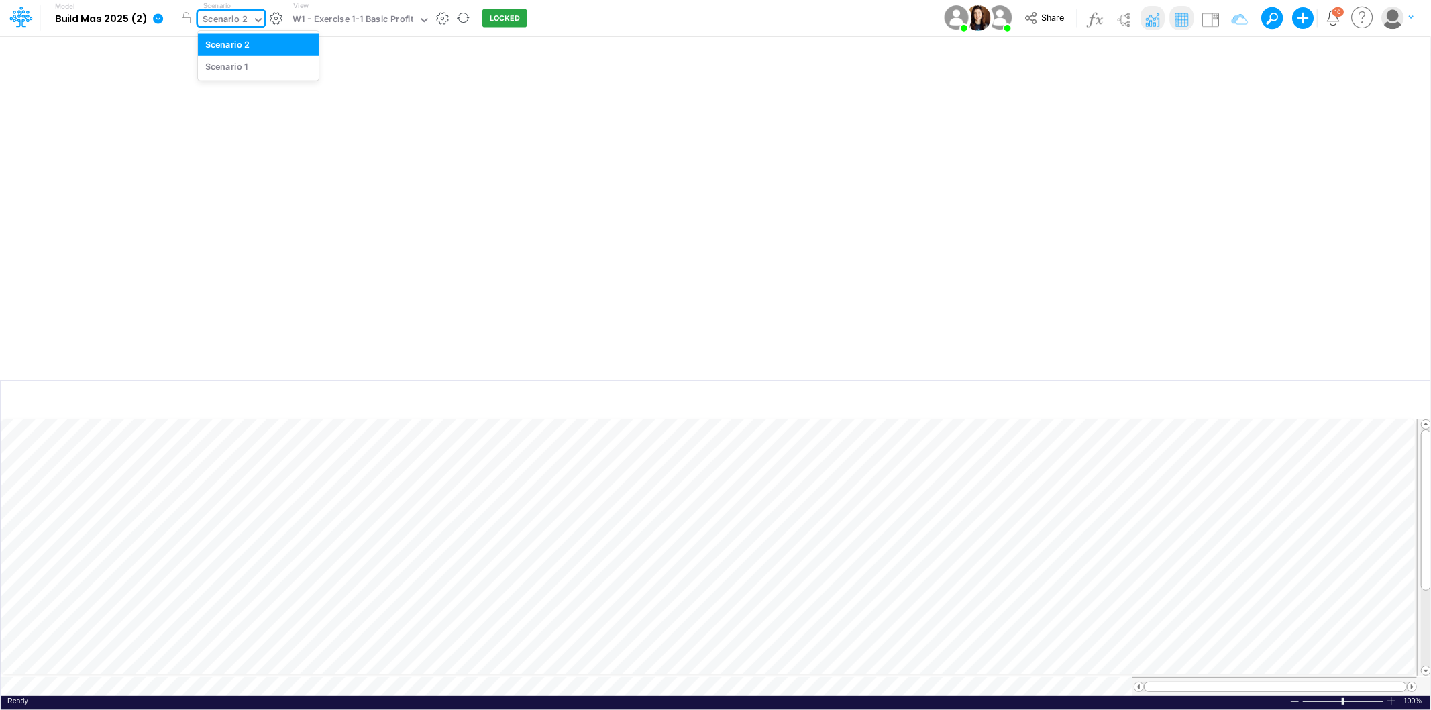
click at [256, 19] on icon at bounding box center [258, 20] width 12 height 12
click at [234, 17] on div "Scenario 2" at bounding box center [225, 20] width 45 height 15
click at [1390, 50] on button "button" at bounding box center [1377, 55] width 32 height 23
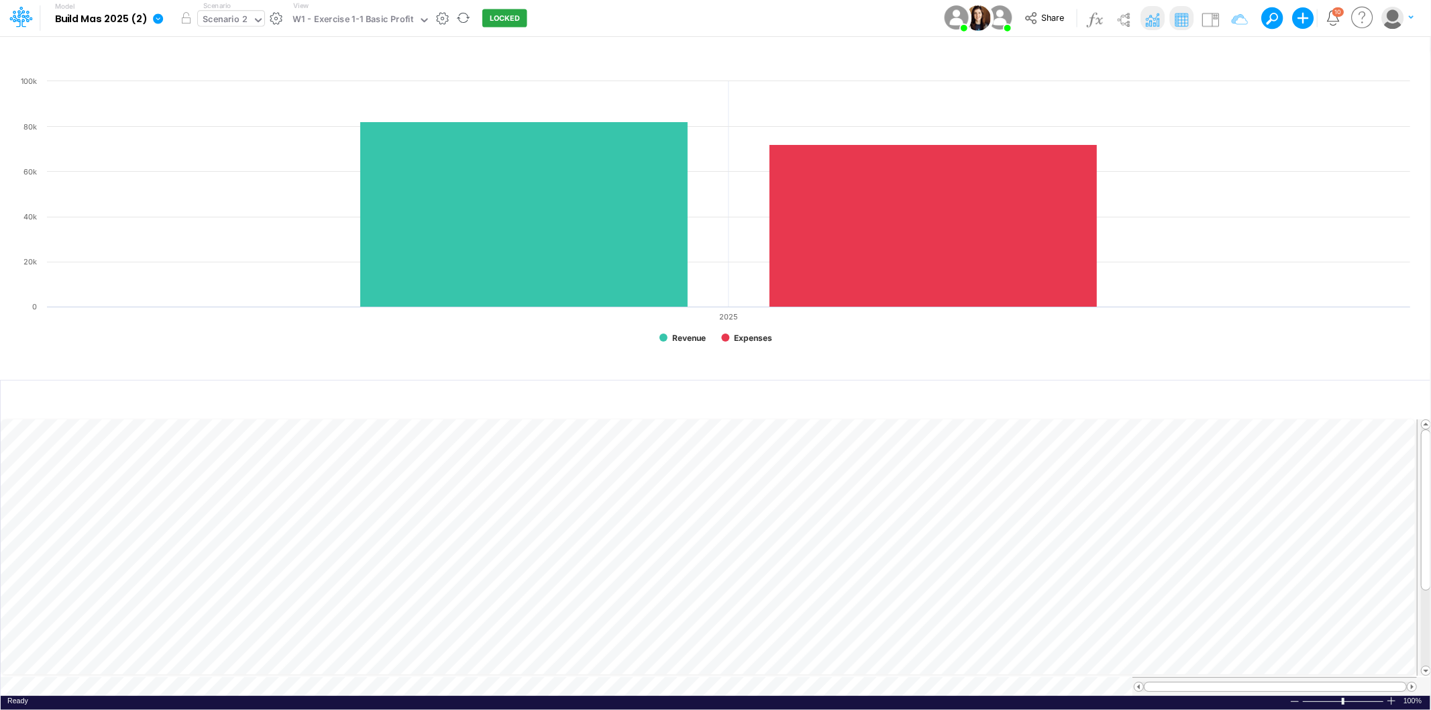
click at [219, 21] on div "Scenario 2" at bounding box center [225, 20] width 45 height 15
click at [256, 65] on div "Scenario 1" at bounding box center [258, 66] width 106 height 13
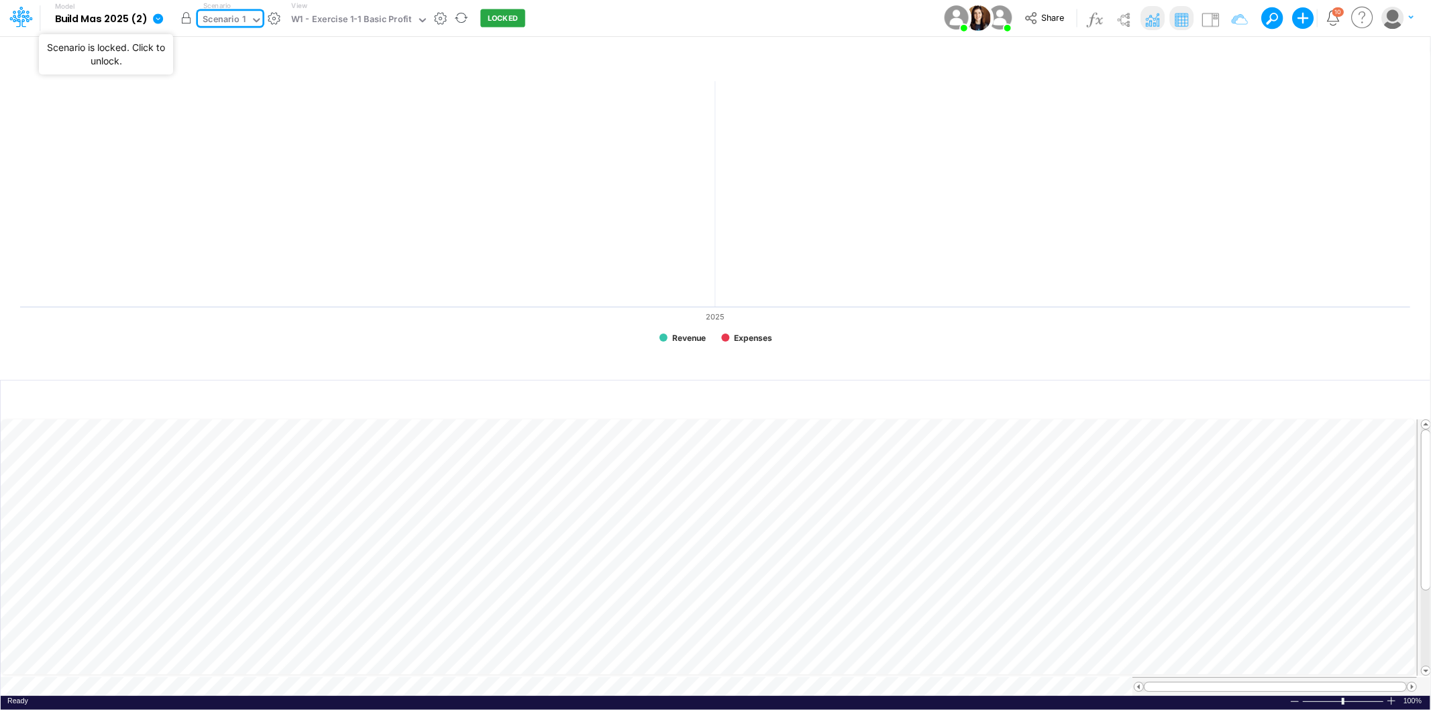
click at [188, 17] on button "button" at bounding box center [186, 18] width 24 height 24
click at [1380, 54] on button "button" at bounding box center [1377, 55] width 32 height 23
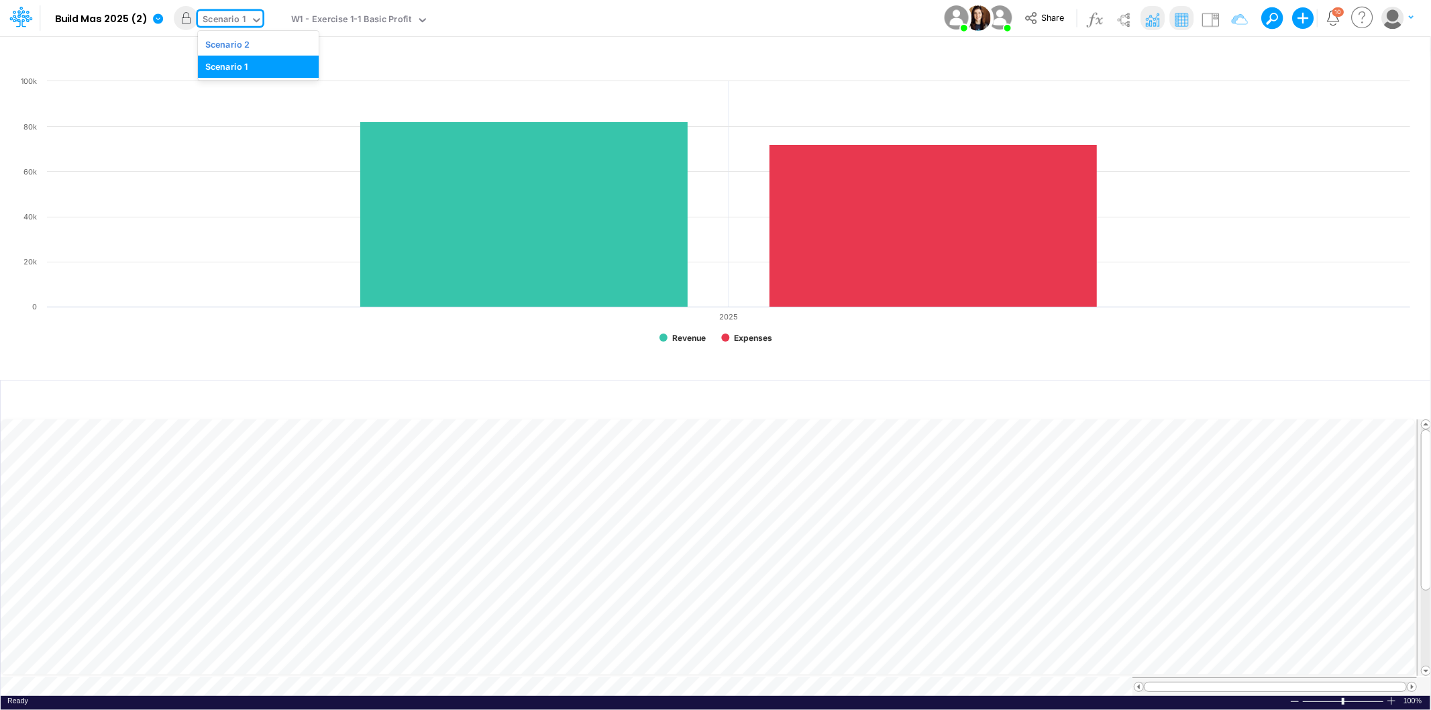
click at [252, 19] on icon at bounding box center [256, 20] width 12 height 12
click at [242, 38] on div "Scenario 2" at bounding box center [227, 44] width 45 height 13
